Goal: Task Accomplishment & Management: Complete application form

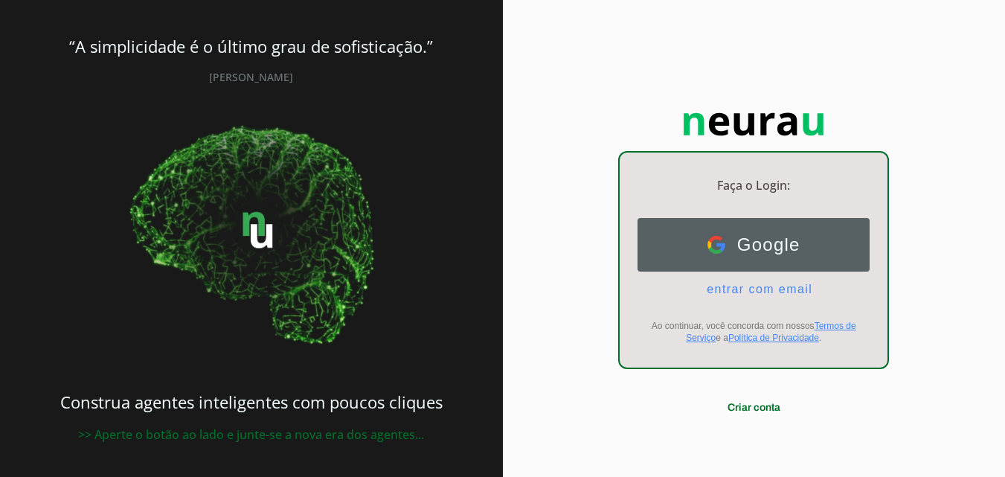
click at [731, 253] on span "Google" at bounding box center [762, 244] width 75 height 21
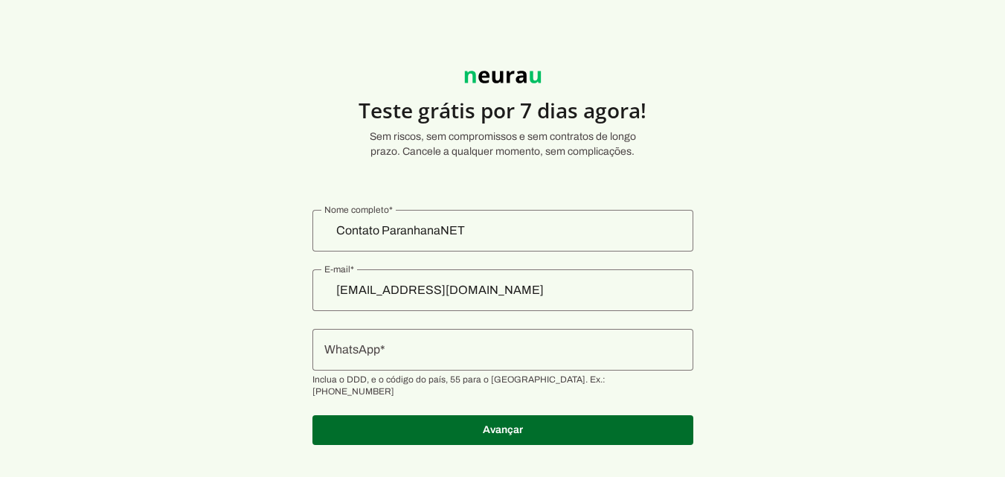
click at [512, 236] on input "Contato ParanhanaNET" at bounding box center [502, 231] width 357 height 18
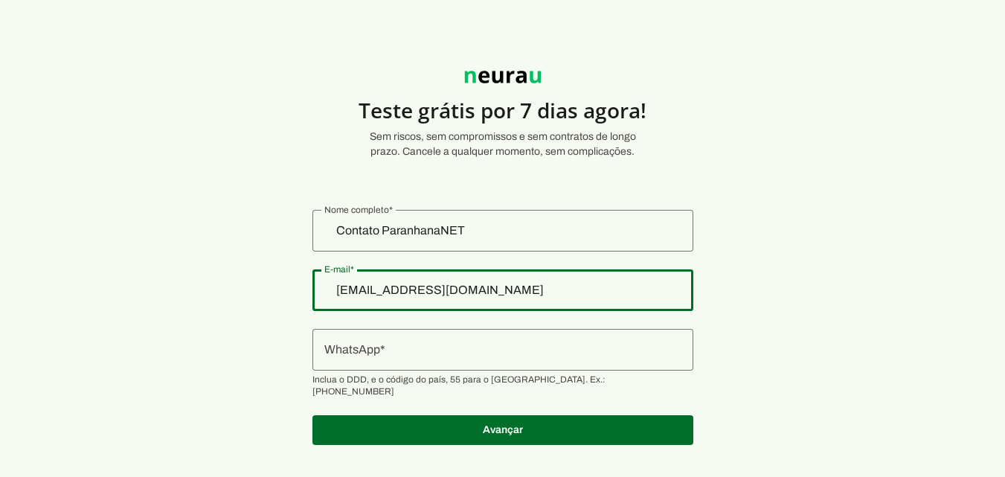
click at [579, 293] on input "[EMAIL_ADDRESS][DOMAIN_NAME]" at bounding box center [502, 290] width 357 height 18
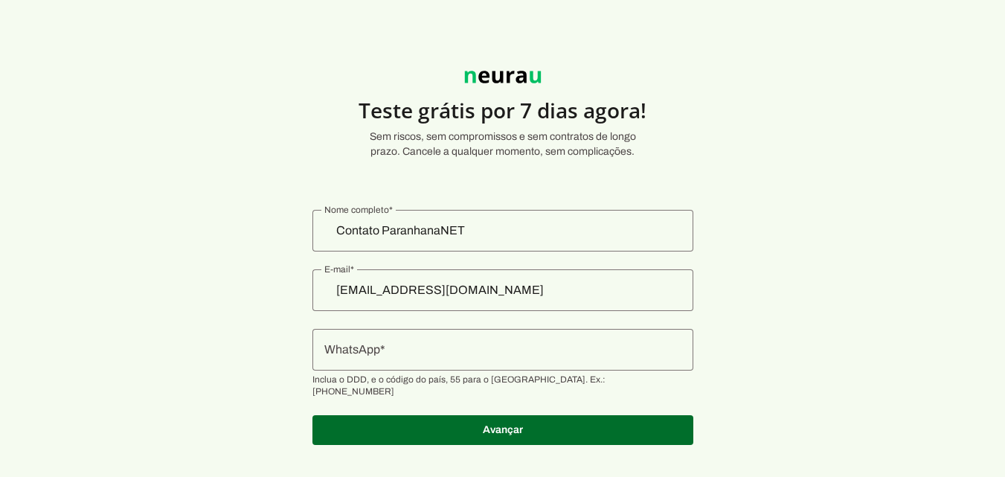
click at [557, 294] on input "[EMAIL_ADDRESS][DOMAIN_NAME]" at bounding box center [502, 290] width 357 height 18
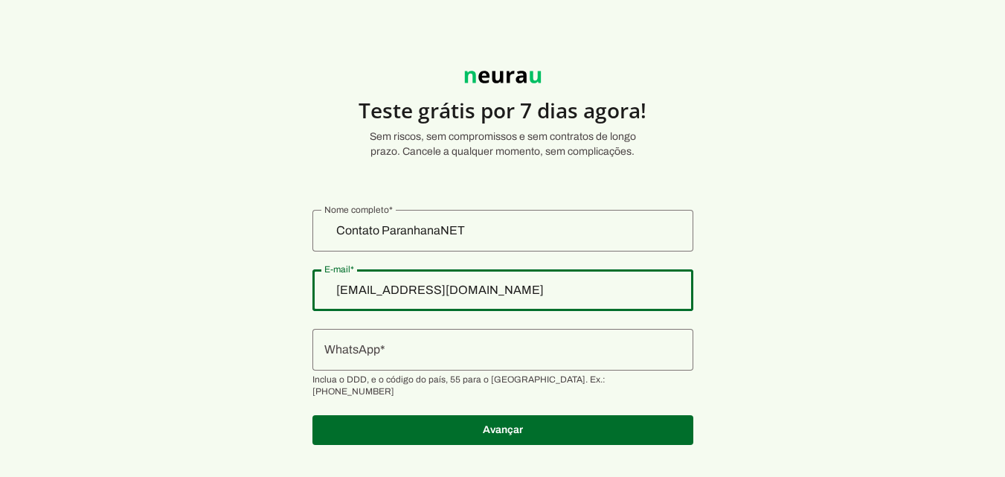
click at [557, 292] on input "[EMAIL_ADDRESS][DOMAIN_NAME]" at bounding box center [502, 290] width 357 height 18
click at [515, 219] on div "Contato ParanhanaNET" at bounding box center [502, 231] width 381 height 42
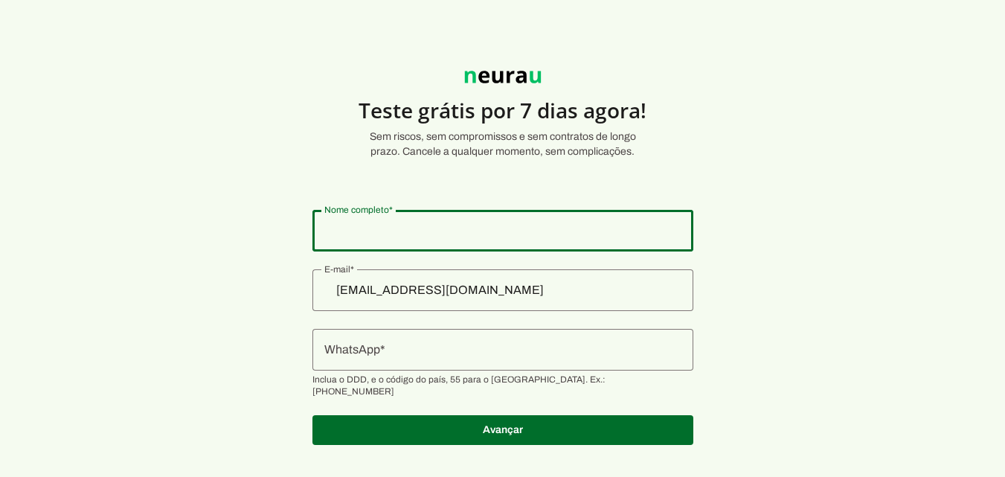
click at [564, 280] on div "[EMAIL_ADDRESS][DOMAIN_NAME]" at bounding box center [502, 290] width 381 height 42
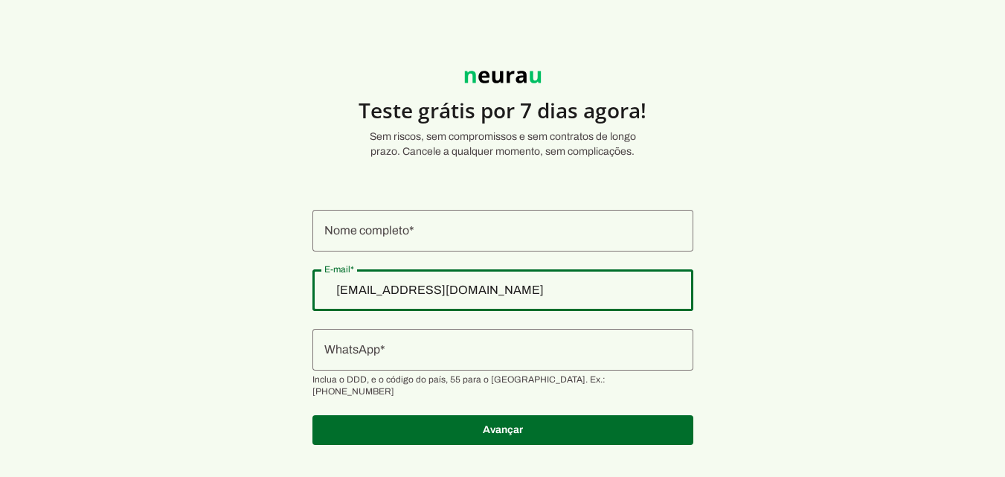
click at [535, 292] on input "[EMAIL_ADDRESS][DOMAIN_NAME]" at bounding box center [502, 290] width 357 height 18
click at [534, 292] on input "[EMAIL_ADDRESS][DOMAIN_NAME]" at bounding box center [502, 290] width 357 height 18
click at [574, 292] on input "[EMAIL_ADDRESS][DOMAIN_NAME]" at bounding box center [502, 290] width 357 height 18
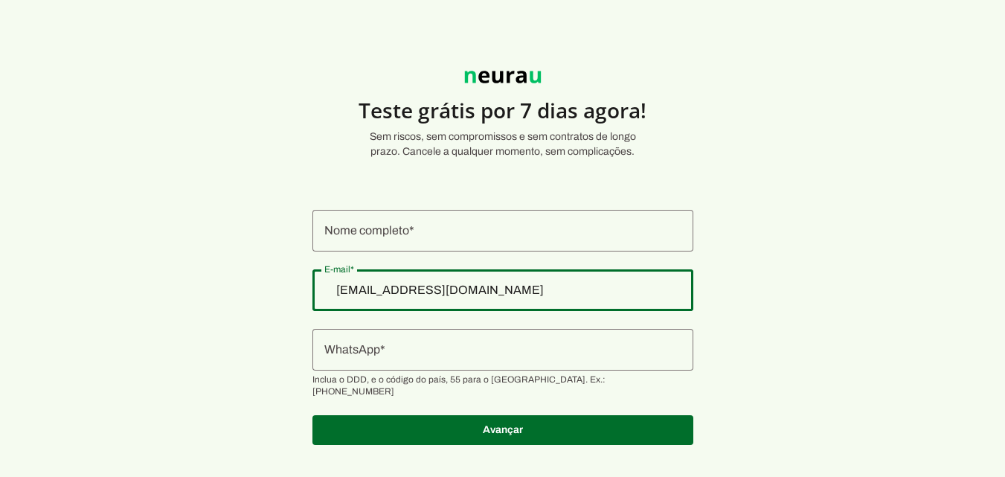
click at [574, 292] on input "[EMAIL_ADDRESS][DOMAIN_NAME]" at bounding box center [502, 290] width 357 height 18
click at [589, 301] on div "[EMAIL_ADDRESS][DOMAIN_NAME]" at bounding box center [502, 290] width 381 height 42
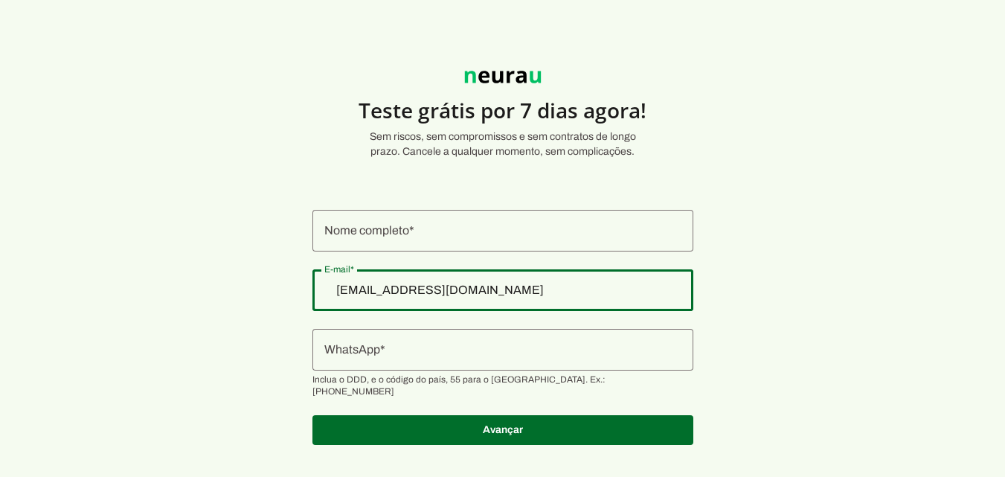
click at [589, 301] on div "[EMAIL_ADDRESS][DOMAIN_NAME]" at bounding box center [502, 290] width 381 height 42
click at [589, 300] on div "[EMAIL_ADDRESS][DOMAIN_NAME]" at bounding box center [502, 290] width 381 height 42
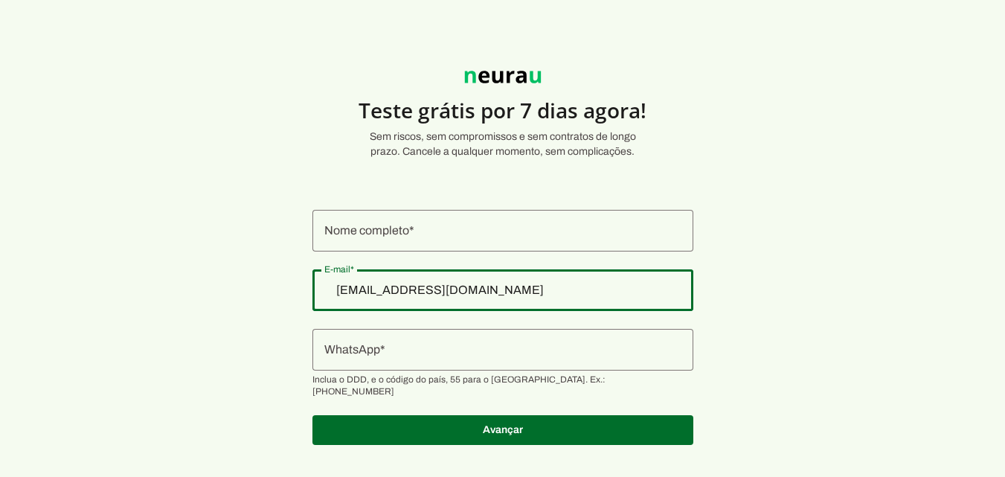
click at [589, 300] on div "[EMAIL_ADDRESS][DOMAIN_NAME]" at bounding box center [502, 290] width 381 height 42
